Goal: Transaction & Acquisition: Book appointment/travel/reservation

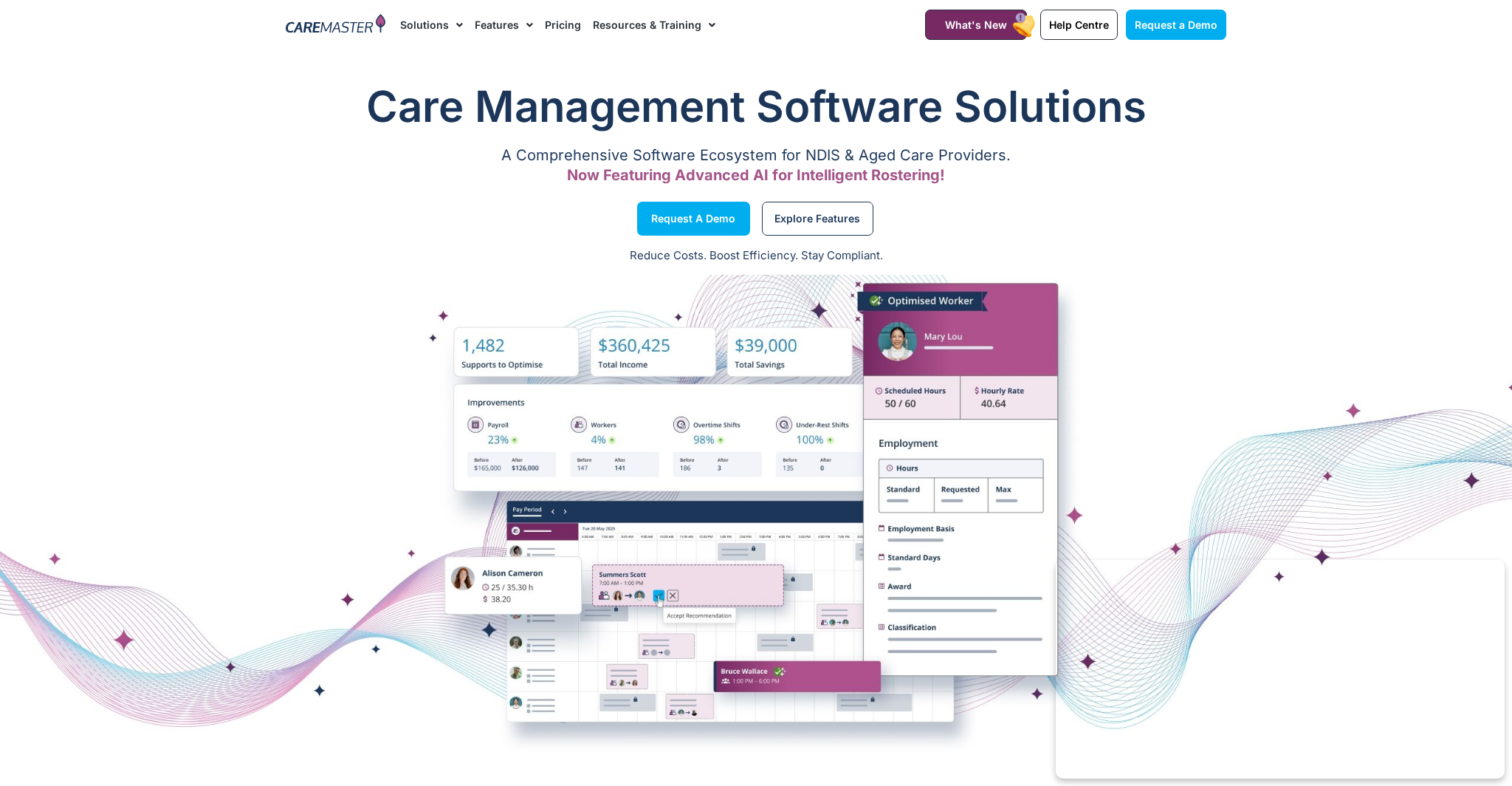
click at [557, 28] on link "Pricing" at bounding box center [563, 25] width 36 height 49
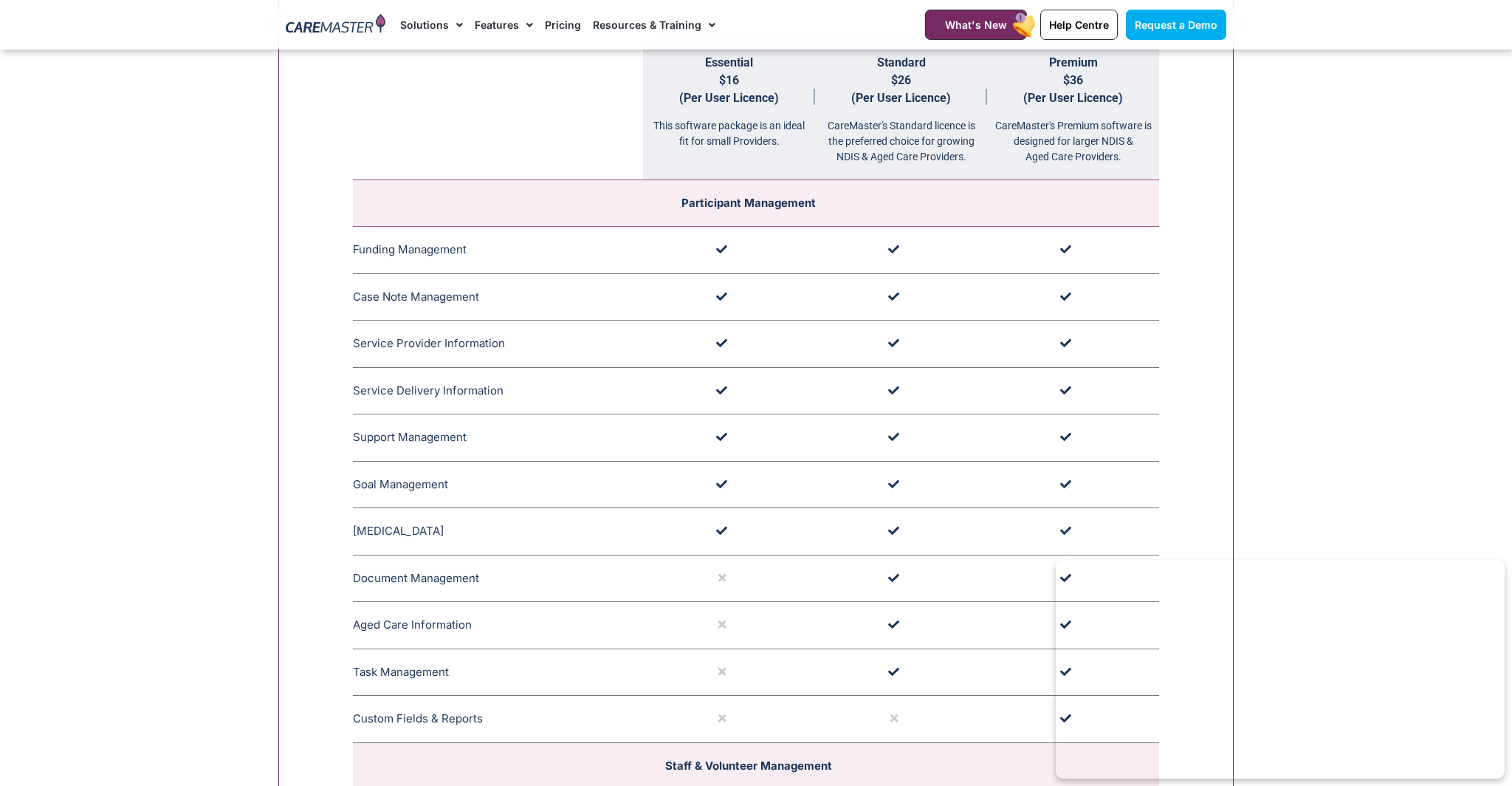
scroll to position [1580, 0]
